Goal: Navigation & Orientation: Find specific page/section

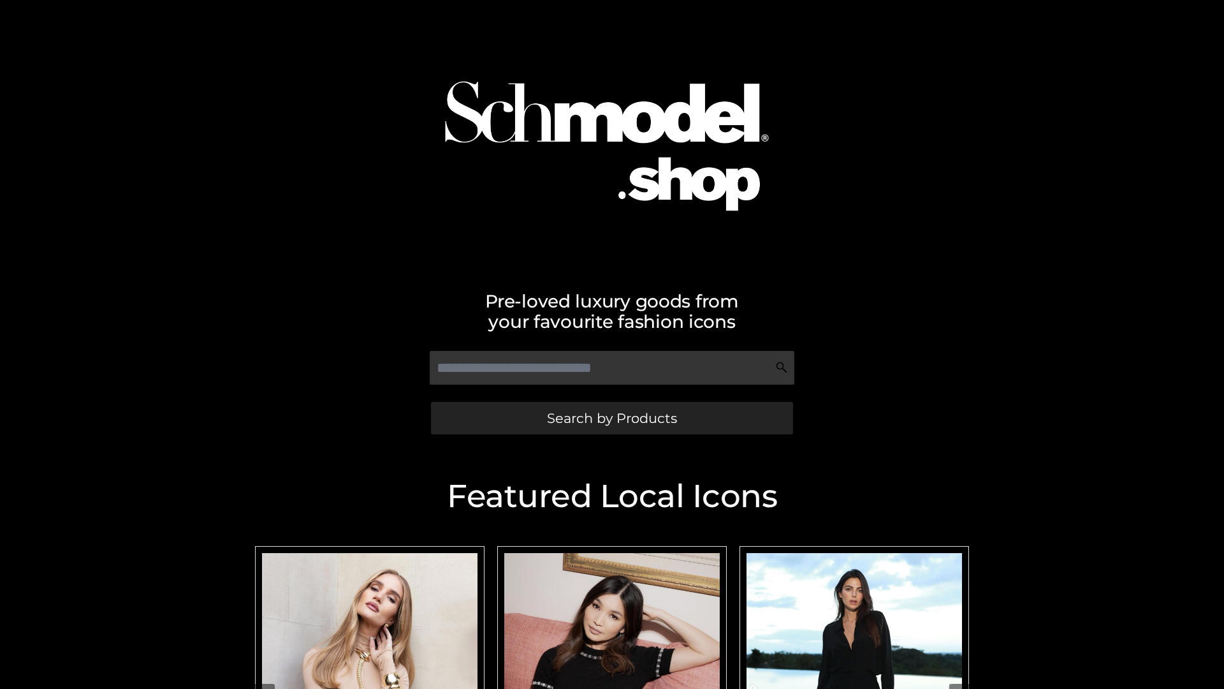
click at [612, 418] on span "Search by Products" at bounding box center [612, 417] width 130 height 13
